Goal: Task Accomplishment & Management: Manage account settings

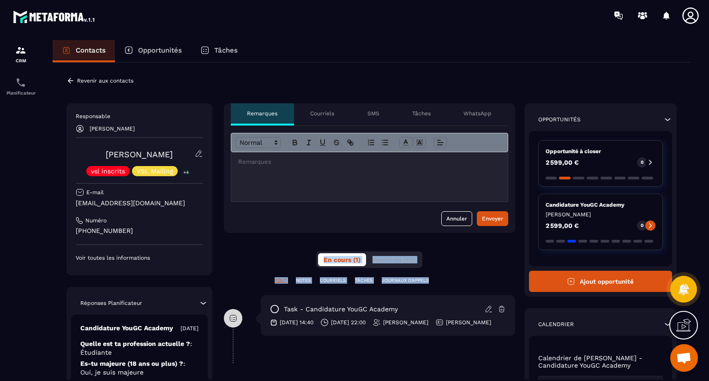
drag, startPoint x: 521, startPoint y: 232, endPoint x: 519, endPoint y: 262, distance: 29.6
click at [519, 262] on div "Responsable [PERSON_NAME] [PERSON_NAME] vsl inscrits VSL Mailing +4 E-mail [EMA…" at bounding box center [371, 345] width 610 height 484
click at [708, 213] on section "CRM Planificateur Contacts Opportunités Tâches Revenir aux contacts Responsable…" at bounding box center [354, 219] width 709 height 377
click at [304, 281] on p "NOTES" at bounding box center [303, 281] width 15 height 6
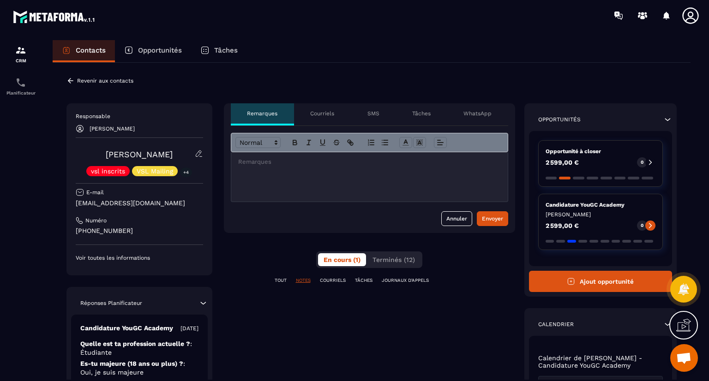
click at [363, 280] on p "TÂCHES" at bounding box center [364, 281] width 18 height 6
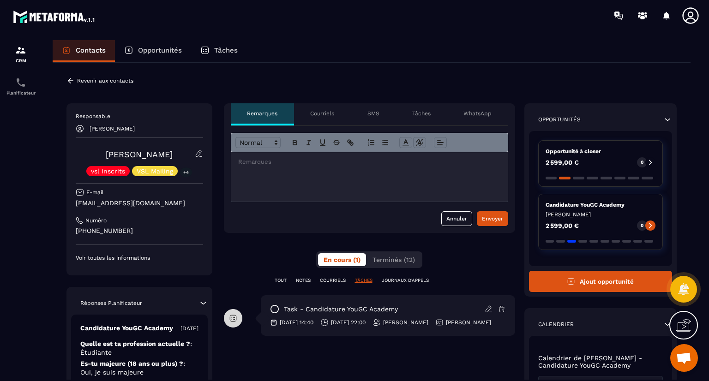
click at [279, 278] on p "TOUT" at bounding box center [281, 281] width 12 height 6
click at [395, 254] on button "Terminés (12)" at bounding box center [394, 260] width 54 height 13
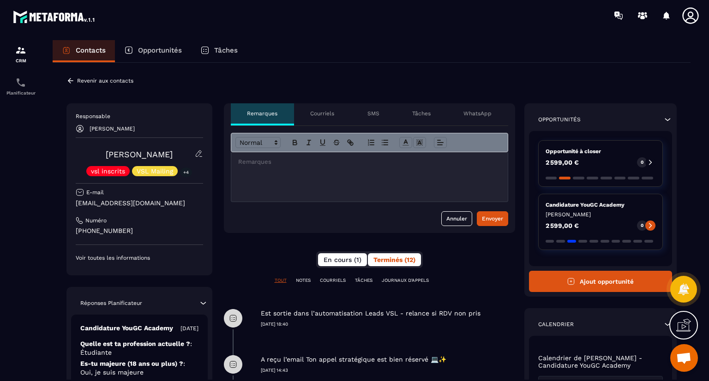
click at [339, 259] on span "En cours (1)" at bounding box center [343, 259] width 38 height 7
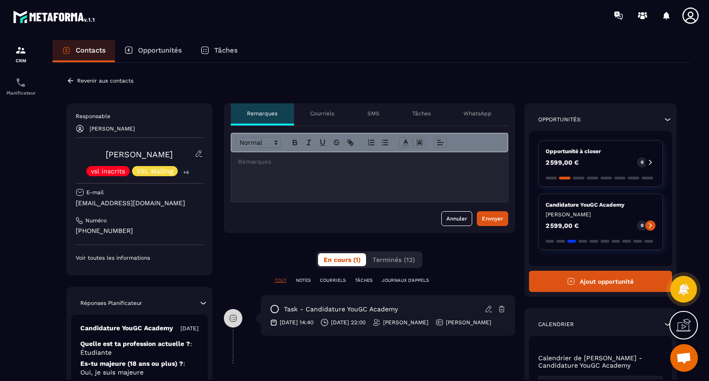
drag, startPoint x: 227, startPoint y: 353, endPoint x: 226, endPoint y: 344, distance: 8.8
click at [226, 344] on div at bounding box center [233, 336] width 18 height 54
